Goal: Check status

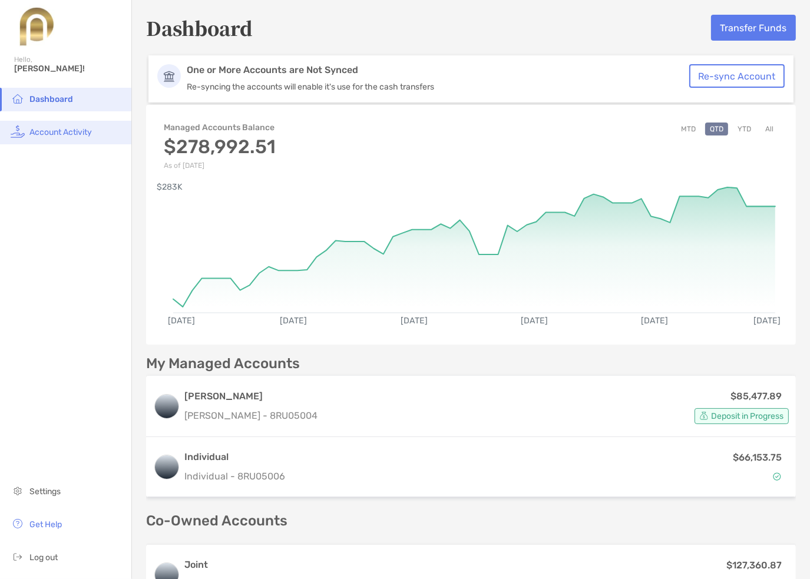
click at [48, 128] on span "Account Activity" at bounding box center [60, 132] width 62 height 10
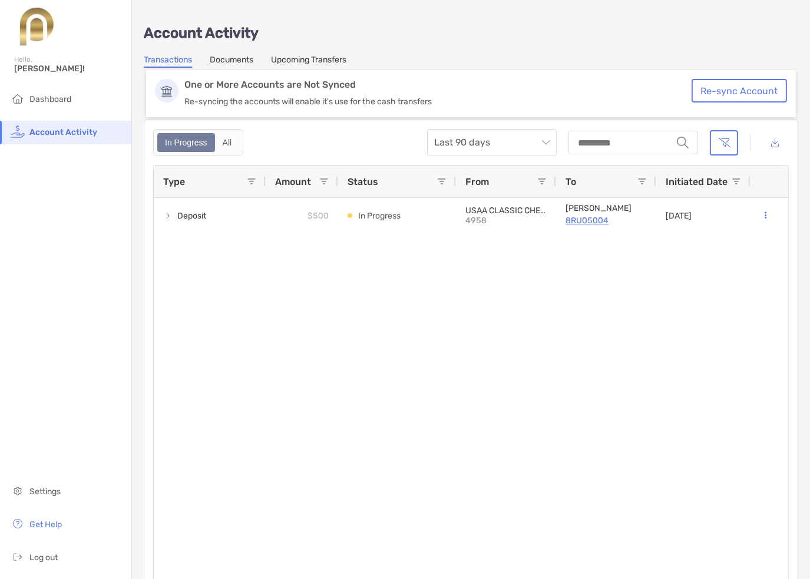
drag, startPoint x: 398, startPoint y: 402, endPoint x: 371, endPoint y: 364, distance: 46.4
click at [396, 399] on div "Deposit $500 In Progress USAA CLASSIC CHECKING 4958 [PERSON_NAME] 8RU05004 [DAT…" at bounding box center [471, 403] width 634 height 410
click at [225, 151] on div "In Progress All" at bounding box center [198, 142] width 90 height 27
click at [217, 141] on div "All" at bounding box center [227, 142] width 22 height 16
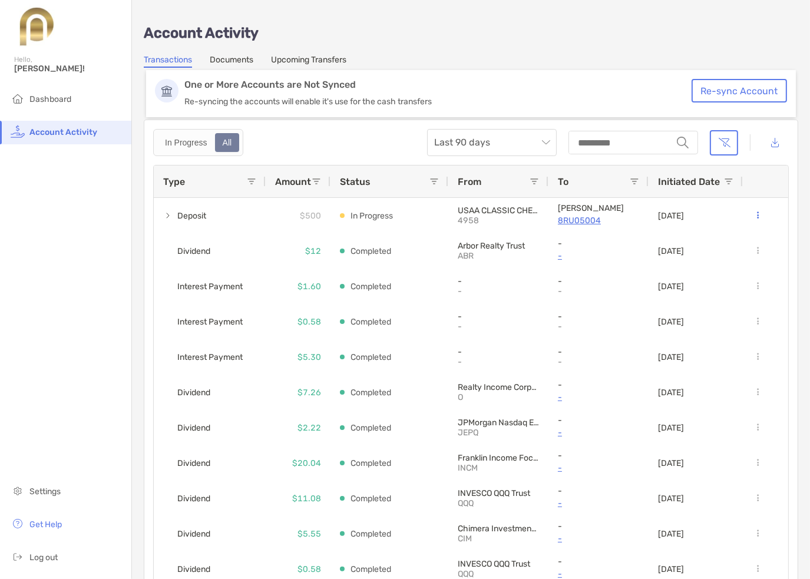
click at [729, 137] on div "Last 90 days string" at bounding box center [607, 142] width 361 height 27
click at [720, 138] on button "button" at bounding box center [723, 142] width 28 height 25
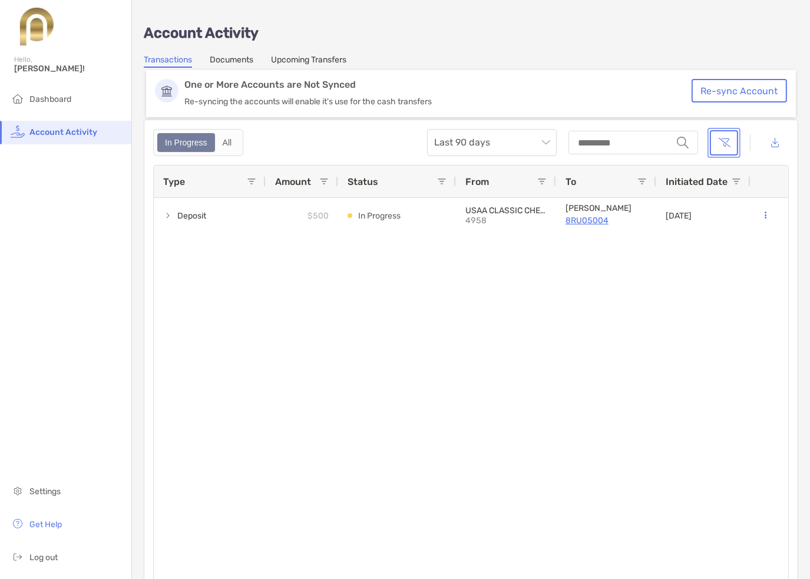
click at [720, 138] on button "button" at bounding box center [723, 142] width 28 height 25
click at [233, 139] on div "All" at bounding box center [227, 142] width 22 height 16
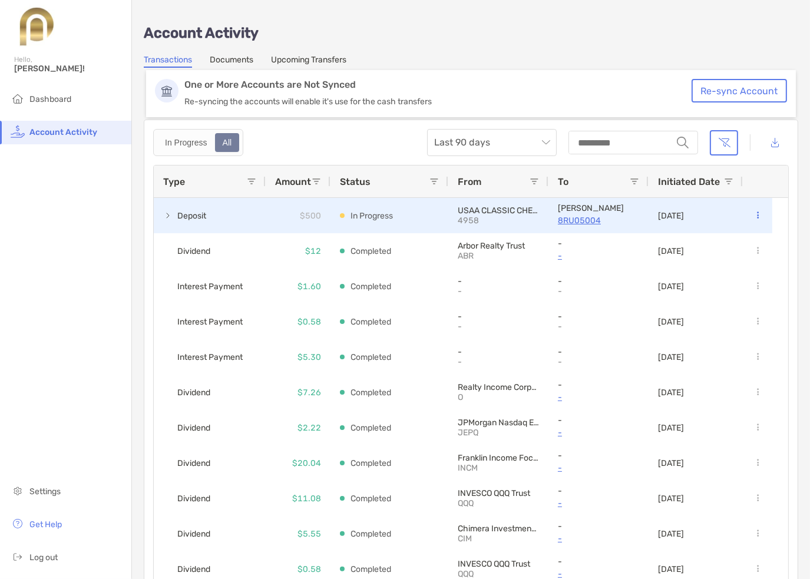
click at [168, 221] on span at bounding box center [167, 215] width 9 height 19
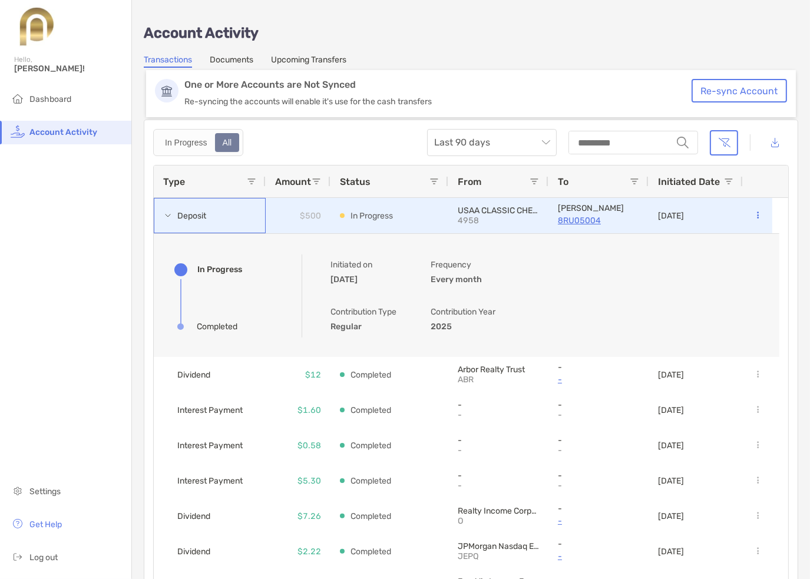
click at [167, 214] on span at bounding box center [167, 215] width 9 height 9
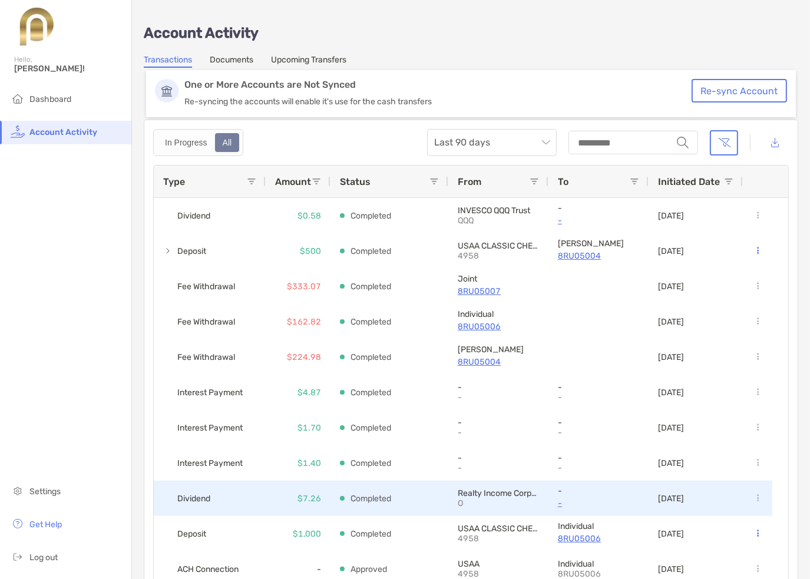
scroll to position [412, 0]
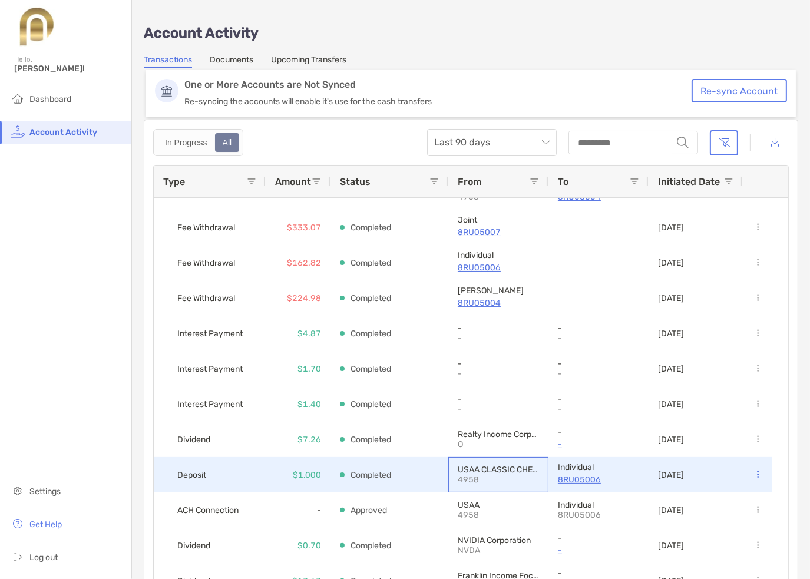
click at [468, 472] on p "USAA CLASSIC CHECKING" at bounding box center [497, 470] width 81 height 10
click at [206, 477] on span "Deposit" at bounding box center [192, 474] width 31 height 19
